Goal: Transaction & Acquisition: Purchase product/service

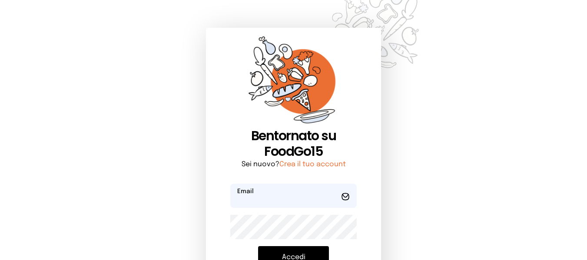
type input "**********"
click at [309, 254] on button "Accedi" at bounding box center [293, 257] width 71 height 23
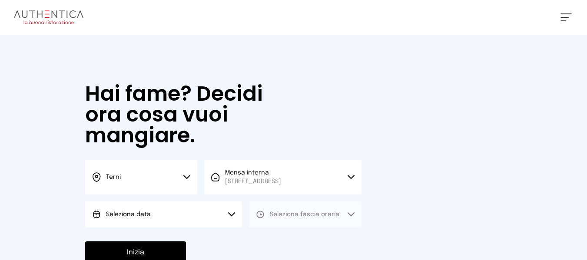
click at [222, 204] on button "Seleziona data" at bounding box center [163, 214] width 157 height 26
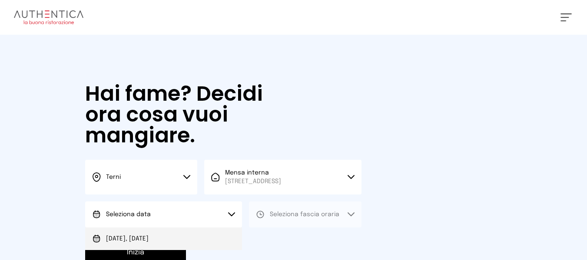
click at [226, 231] on li "[DATE], [DATE]" at bounding box center [163, 239] width 157 height 23
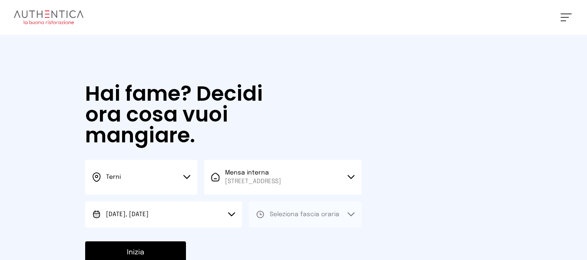
click at [283, 222] on button "Seleziona fascia oraria" at bounding box center [305, 214] width 112 height 26
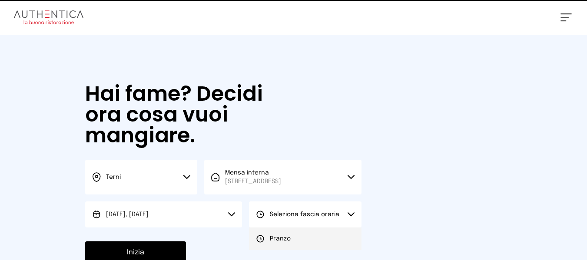
click at [284, 239] on span "Pranzo" at bounding box center [280, 238] width 21 height 9
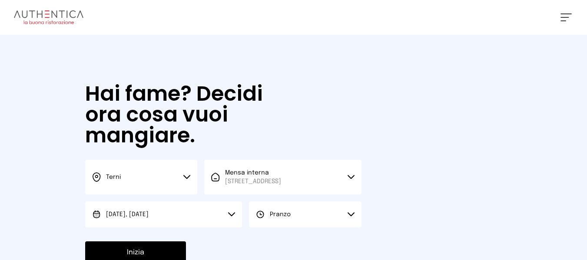
click at [135, 247] on button "Inizia" at bounding box center [135, 252] width 101 height 23
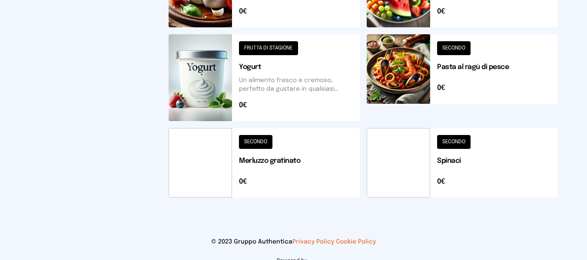
scroll to position [434, 0]
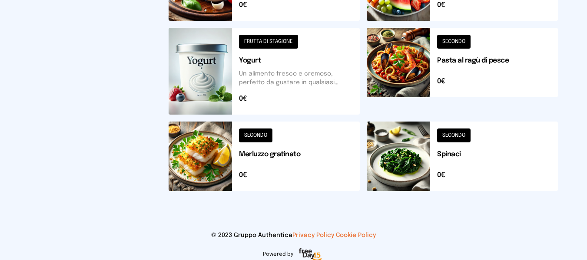
click at [336, 139] on button at bounding box center [263, 156] width 191 height 69
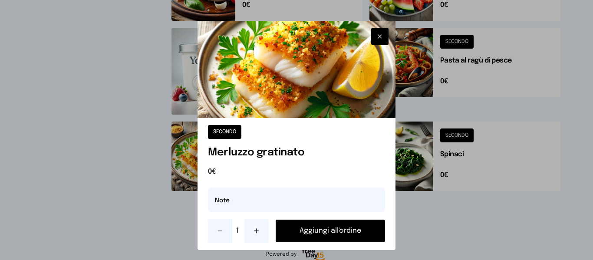
click at [354, 231] on button "Aggiungi all'ordine" at bounding box center [330, 231] width 109 height 23
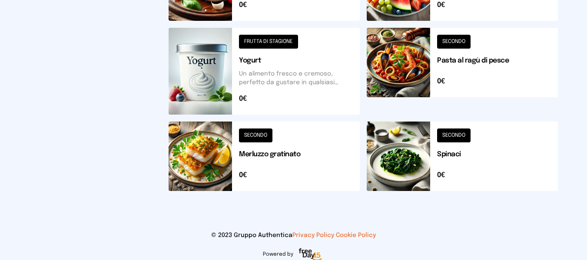
click at [431, 89] on button at bounding box center [461, 71] width 191 height 87
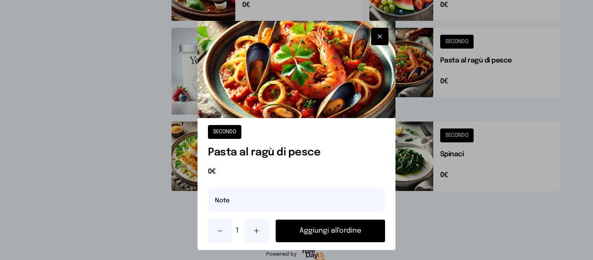
click at [365, 225] on button "Aggiungi all'ordine" at bounding box center [330, 231] width 109 height 23
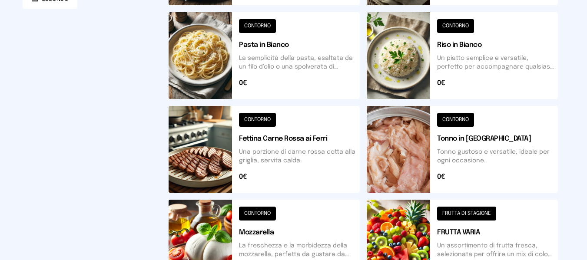
scroll to position [0, 0]
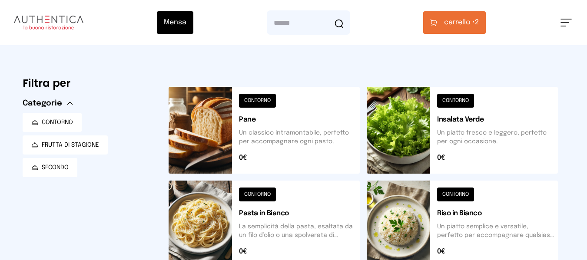
click at [476, 31] on button "carrello • 2" at bounding box center [454, 22] width 63 height 23
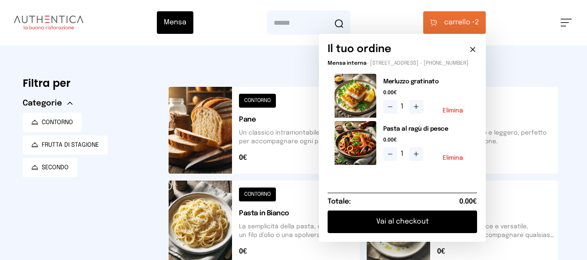
click at [441, 233] on button "Vai al checkout" at bounding box center [401, 222] width 149 height 23
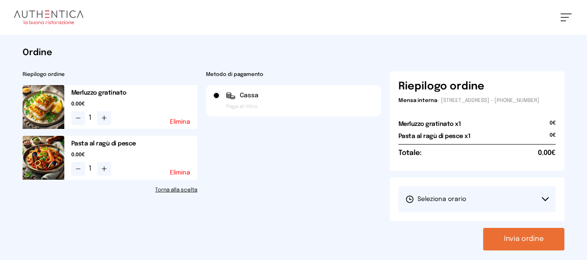
click at [447, 201] on button "Seleziona orario" at bounding box center [477, 199] width 158 height 26
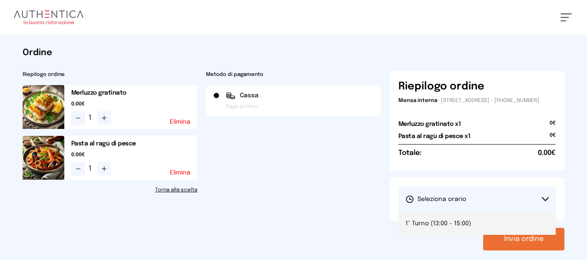
click at [444, 228] on span "1° Turno (13:00 - 15:00)" at bounding box center [438, 223] width 66 height 9
